Goal: Task Accomplishment & Management: Manage account settings

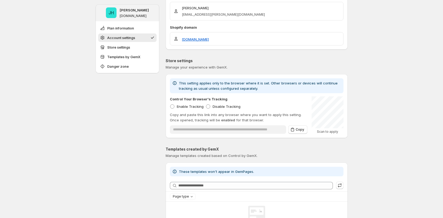
scroll to position [227, 0]
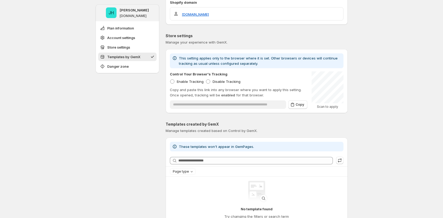
scroll to position [240, 0]
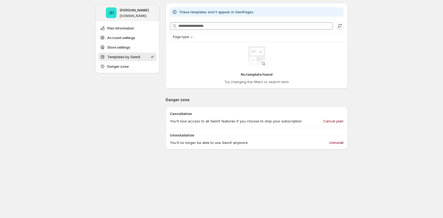
click at [88, 151] on div "JH Jena Hoang gemcommerce-dev-jena-gemx-012.myshopify.com Plan information Acco…" at bounding box center [221, 38] width 443 height 556
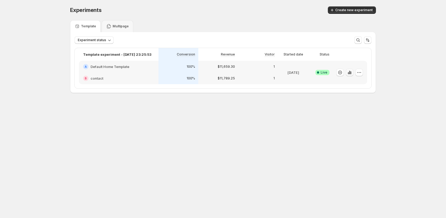
click at [347, 71] on icon "button" at bounding box center [349, 72] width 5 height 5
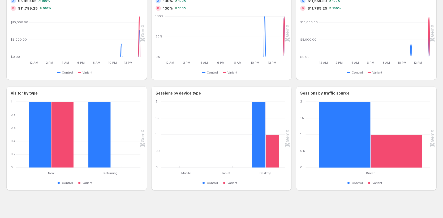
scroll to position [332, 0]
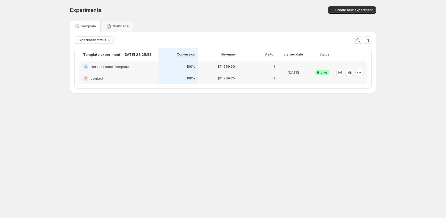
drag, startPoint x: 58, startPoint y: 142, endPoint x: 41, endPoint y: 134, distance: 19.1
click at [59, 141] on body "Experiments. This page is ready Experiments Create new experiment Template Mult…" at bounding box center [223, 109] width 446 height 218
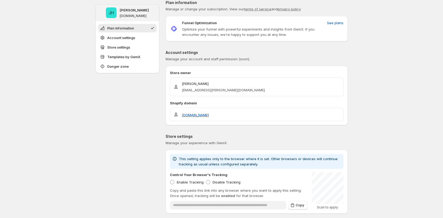
scroll to position [19, 0]
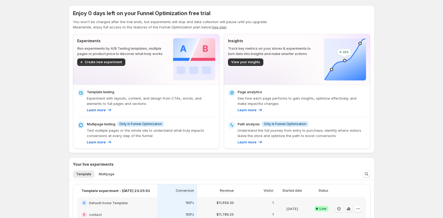
scroll to position [158, 0]
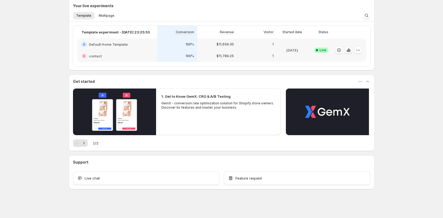
click at [347, 52] on icon "button" at bounding box center [348, 50] width 5 height 5
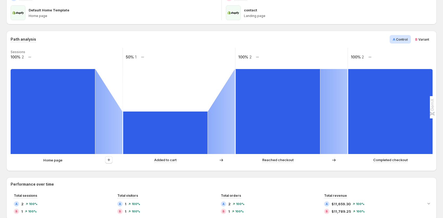
scroll to position [80, 0]
